Goal: Task Accomplishment & Management: Complete application form

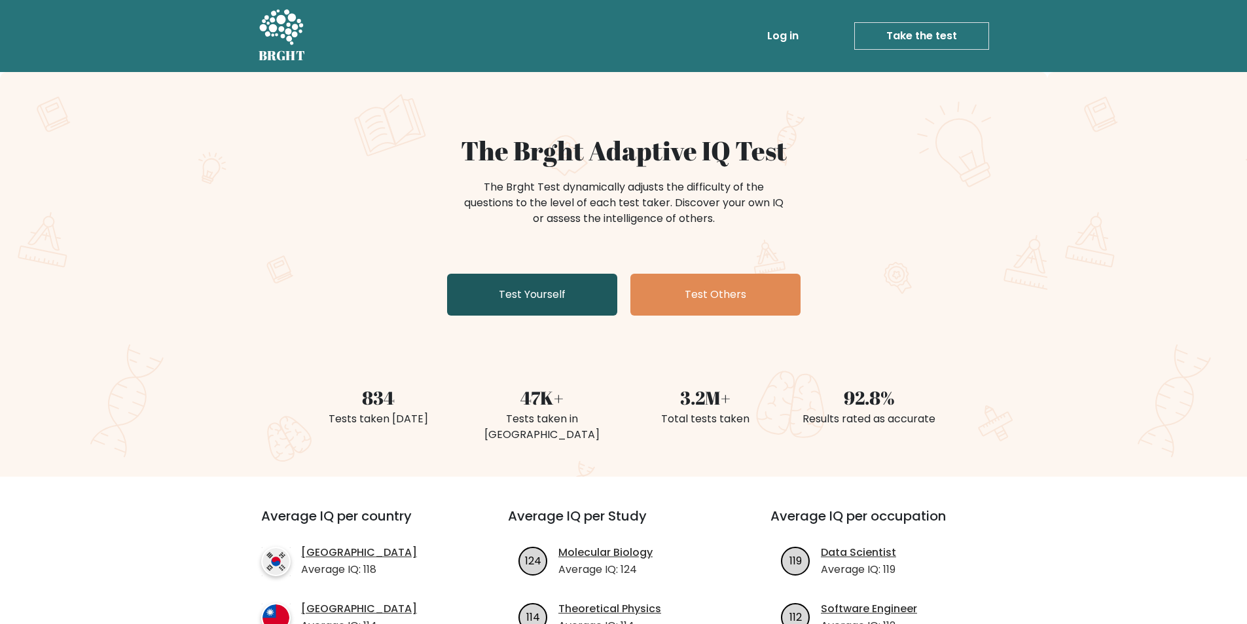
click at [567, 287] on link "Test Yourself" at bounding box center [532, 295] width 170 height 42
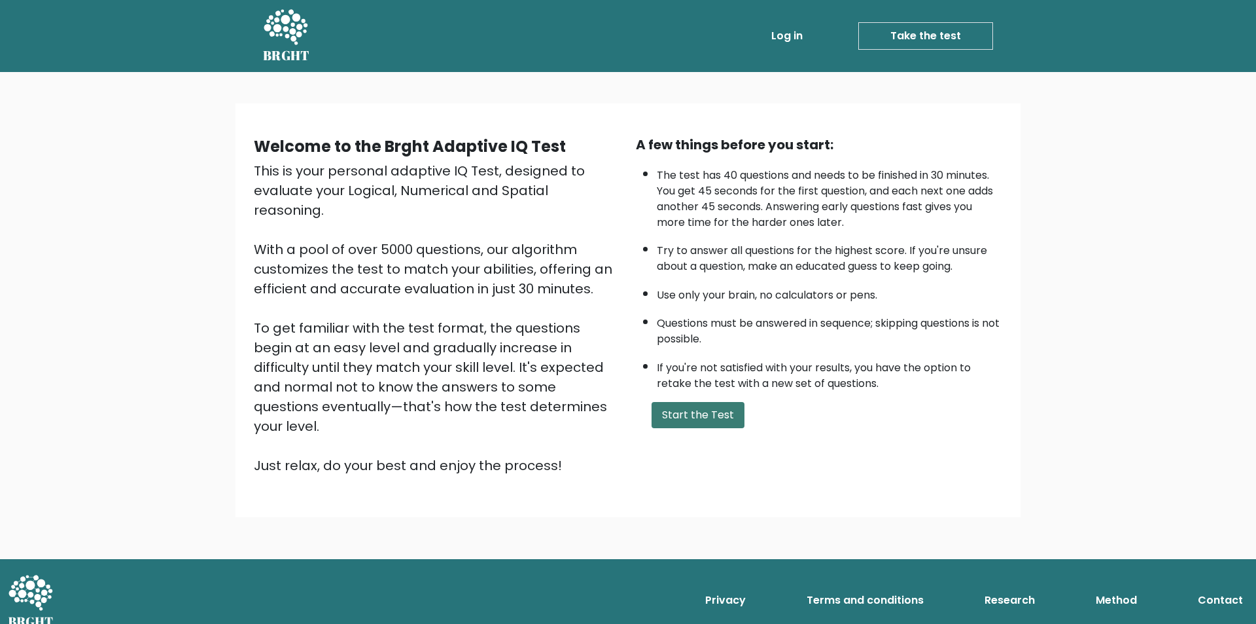
click at [713, 406] on button "Start the Test" at bounding box center [698, 415] width 93 height 26
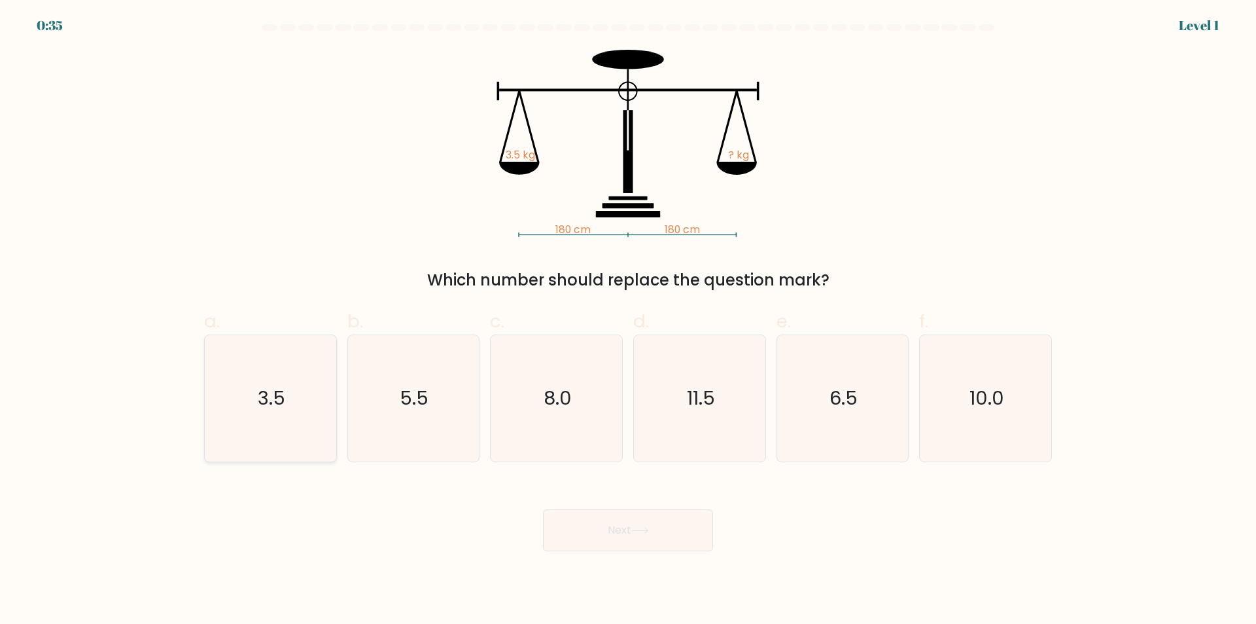
click at [283, 392] on text "3.5" at bounding box center [271, 398] width 27 height 26
click at [628, 321] on input "a. 3.5" at bounding box center [628, 316] width 1 height 9
radio input "true"
click at [628, 534] on button "Next" at bounding box center [628, 530] width 170 height 42
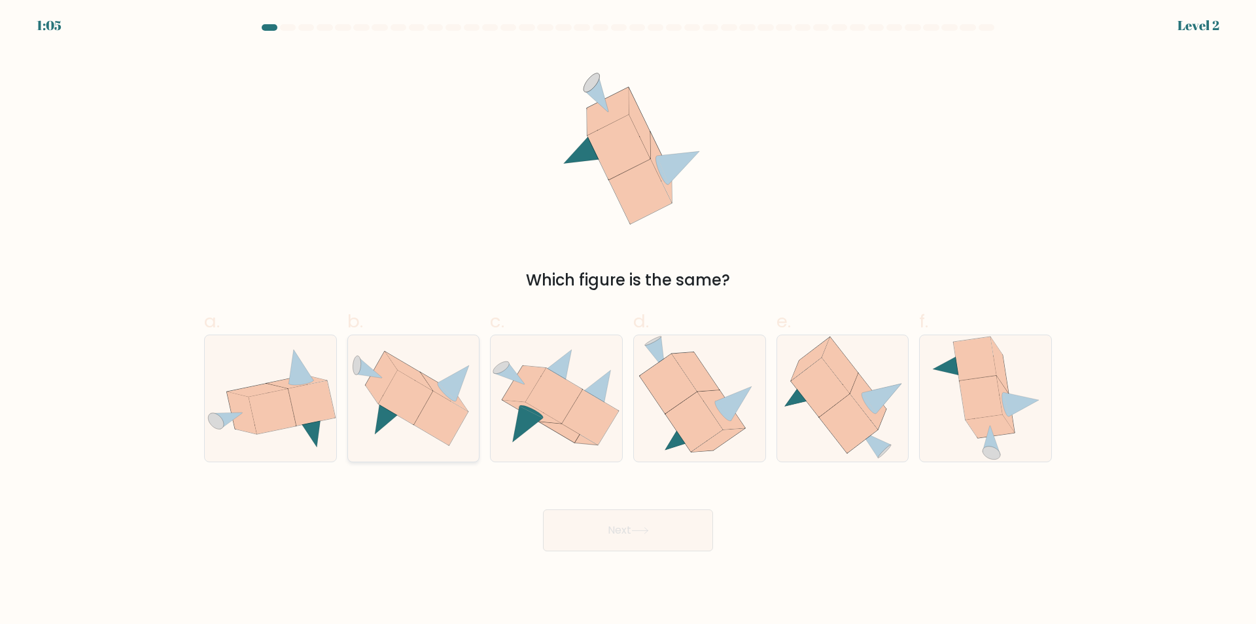
click at [427, 387] on icon at bounding box center [408, 371] width 47 height 39
click at [628, 321] on input "b." at bounding box center [628, 316] width 1 height 9
radio input "true"
click at [646, 531] on icon at bounding box center [640, 530] width 18 height 7
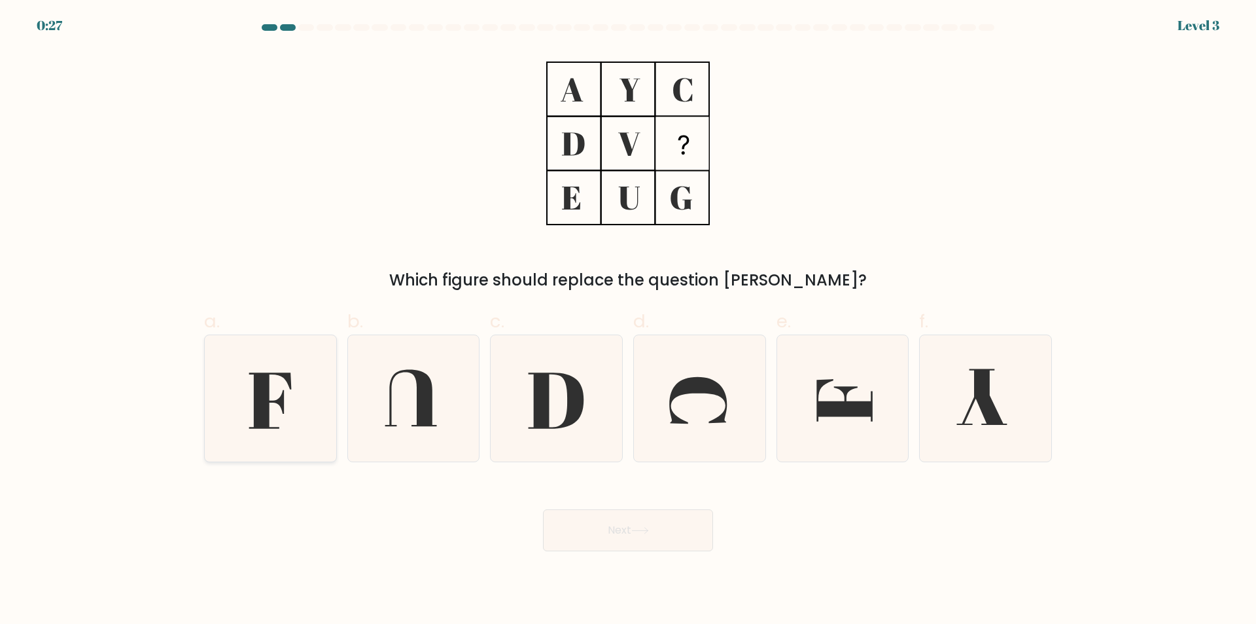
click at [263, 408] on icon at bounding box center [270, 401] width 43 height 56
click at [628, 321] on input "a." at bounding box center [628, 316] width 1 height 9
radio input "true"
click at [654, 533] on button "Next" at bounding box center [628, 530] width 170 height 42
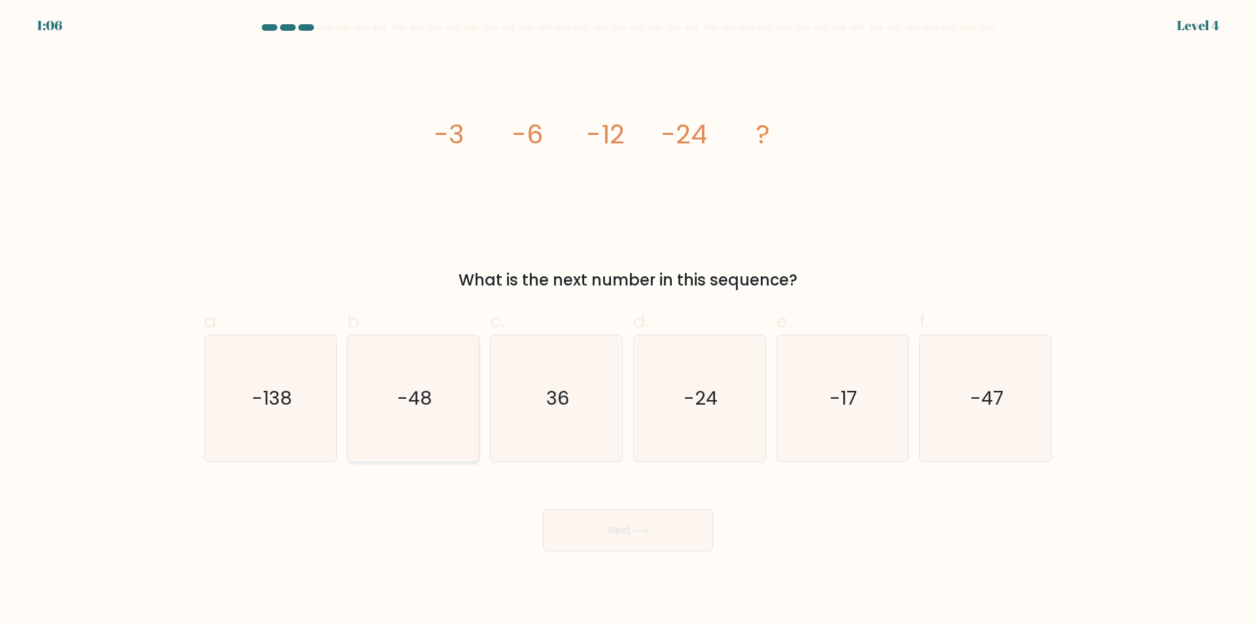
click at [398, 392] on text "-48" at bounding box center [414, 398] width 35 height 26
click at [628, 321] on input "b. -48" at bounding box center [628, 316] width 1 height 9
radio input "true"
click at [627, 524] on button "Next" at bounding box center [628, 530] width 170 height 42
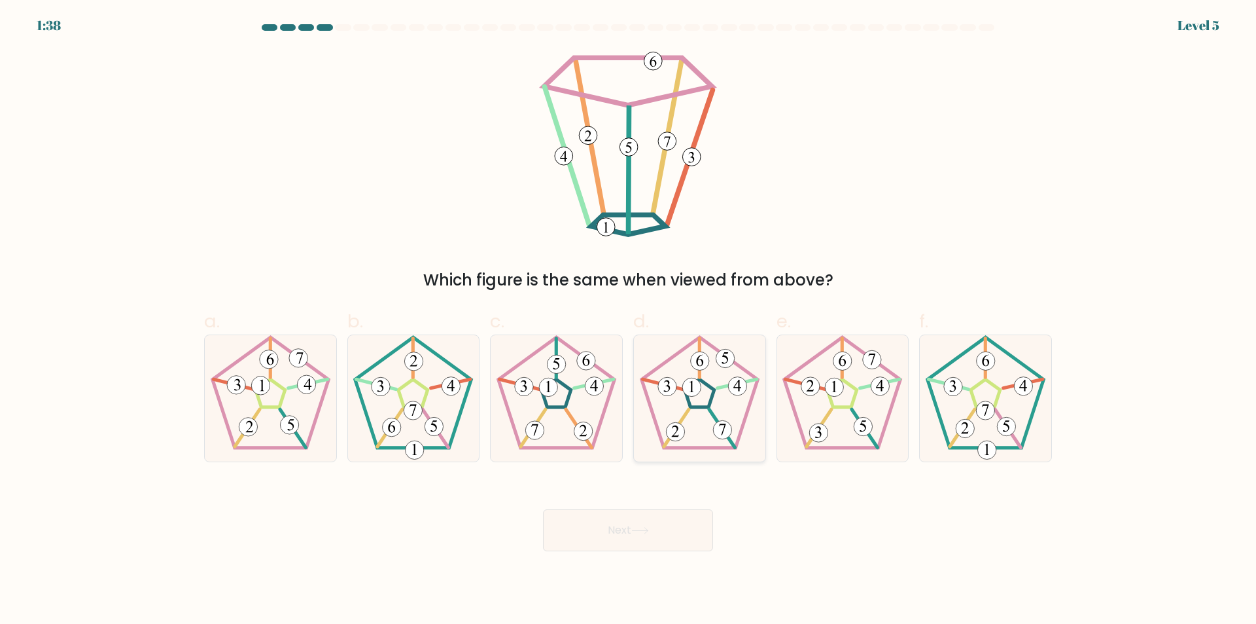
click at [706, 393] on icon at bounding box center [700, 398] width 126 height 126
click at [629, 321] on input "d." at bounding box center [628, 316] width 1 height 9
radio input "true"
click at [650, 525] on button "Next" at bounding box center [628, 530] width 170 height 42
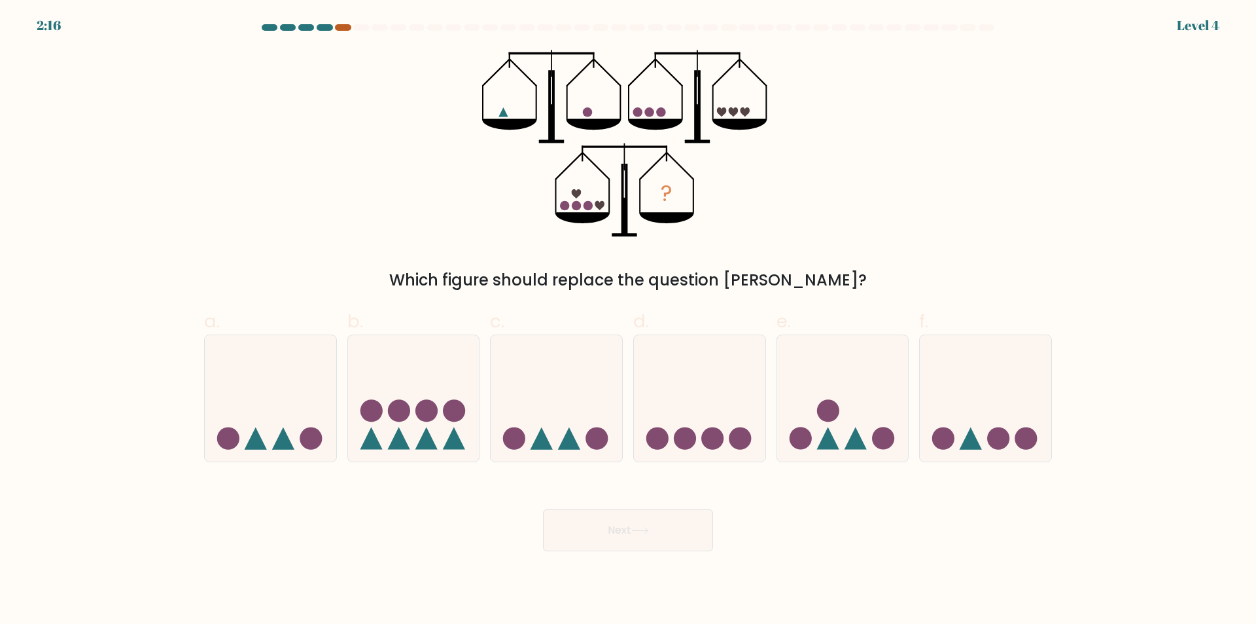
click at [341, 26] on div at bounding box center [343, 27] width 16 height 7
click at [845, 393] on icon at bounding box center [843, 398] width 132 height 109
click at [629, 321] on input "e." at bounding box center [628, 316] width 1 height 9
radio input "true"
click at [672, 531] on button "Next" at bounding box center [628, 530] width 170 height 42
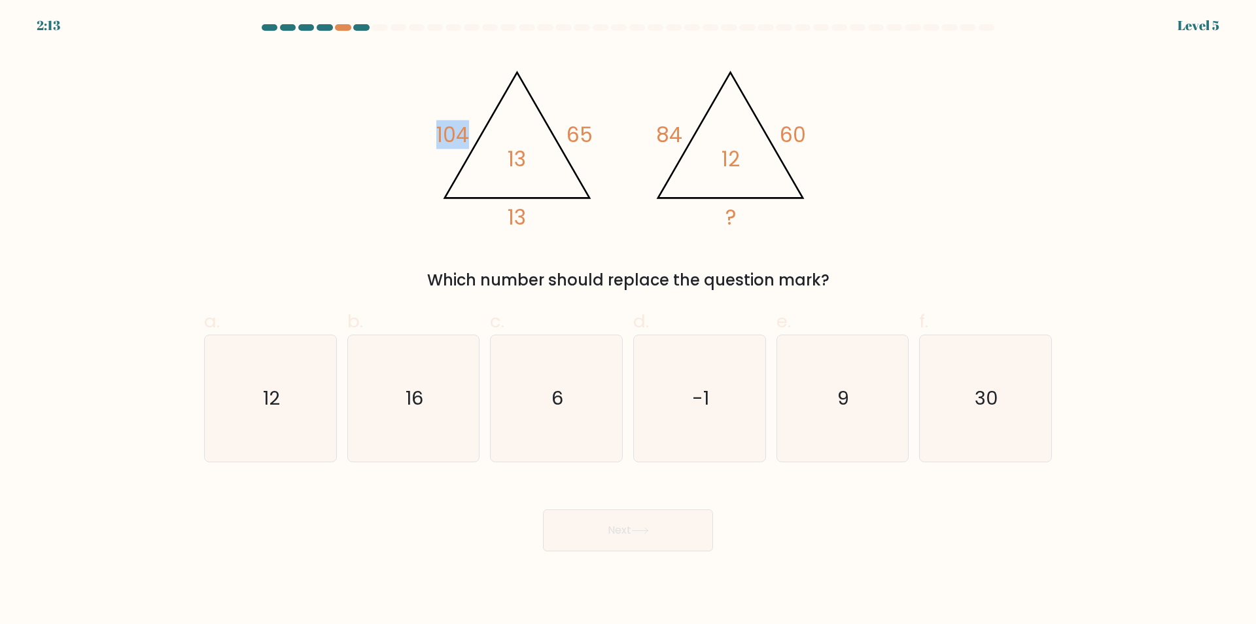
drag, startPoint x: 435, startPoint y: 130, endPoint x: 493, endPoint y: 133, distance: 59.0
click at [491, 133] on icon "@import url('https://fonts.googleapis.com/css?family=Abril+Fatface:400,100,100i…" at bounding box center [628, 143] width 393 height 187
click at [574, 130] on tspan "65" at bounding box center [580, 134] width 26 height 29
